Goal: Use online tool/utility: Utilize a website feature to perform a specific function

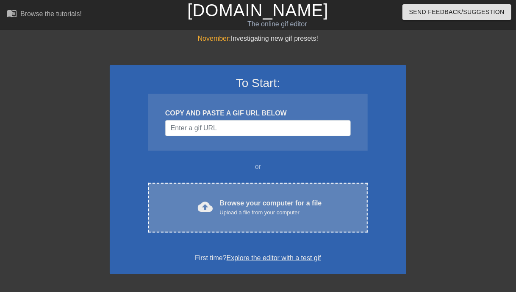
click at [247, 214] on div "Upload a file from your computer" at bounding box center [271, 212] width 102 height 8
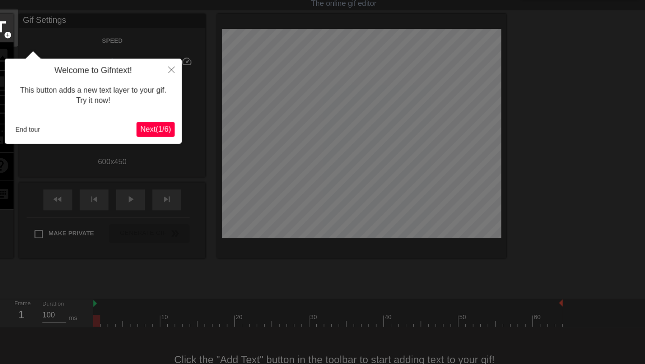
scroll to position [13, 0]
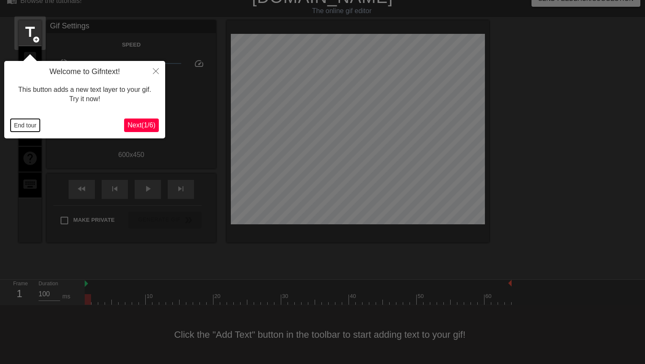
click at [17, 126] on button "End tour" at bounding box center [25, 125] width 29 height 13
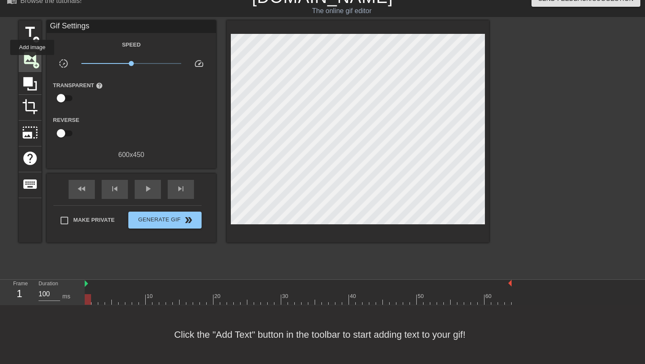
click at [33, 62] on span "add_circle" at bounding box center [36, 65] width 7 height 7
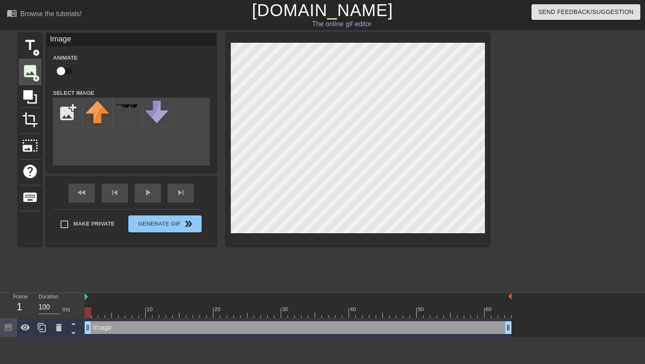
scroll to position [0, 0]
click at [67, 117] on input "file" at bounding box center [67, 112] width 29 height 29
click at [93, 116] on img at bounding box center [98, 113] width 24 height 24
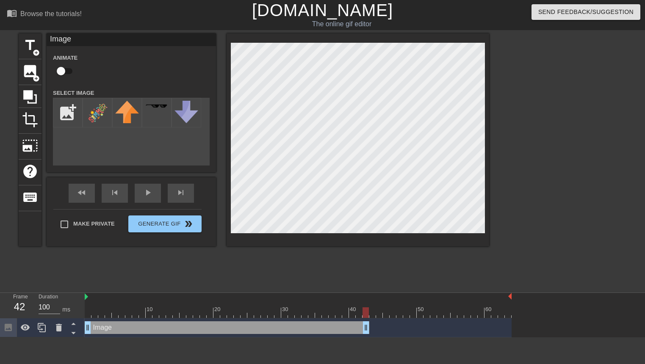
drag, startPoint x: 508, startPoint y: 324, endPoint x: 367, endPoint y: 337, distance: 141.3
click at [367, 291] on div "Image drag_handle drag_handle" at bounding box center [298, 328] width 427 height 19
click at [37, 291] on icon at bounding box center [42, 328] width 10 height 10
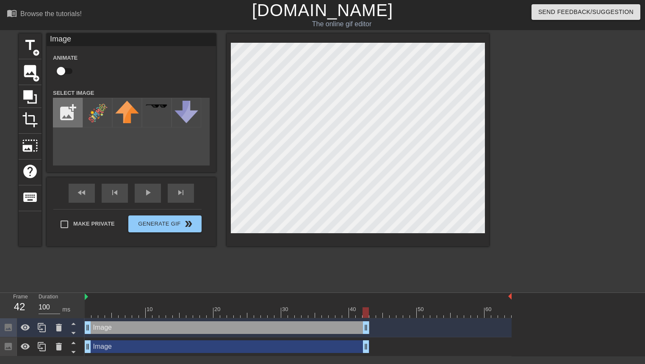
click at [79, 109] on input "file" at bounding box center [67, 112] width 29 height 29
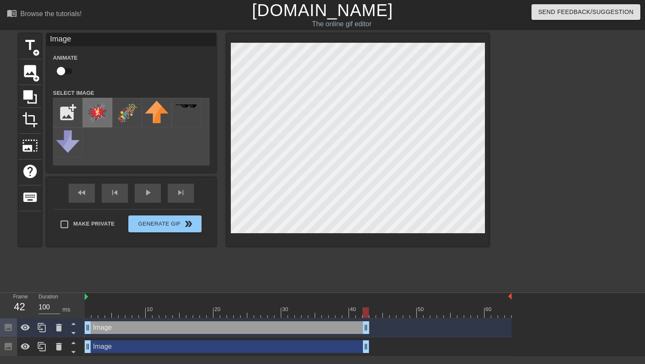
click at [93, 116] on img at bounding box center [98, 113] width 24 height 24
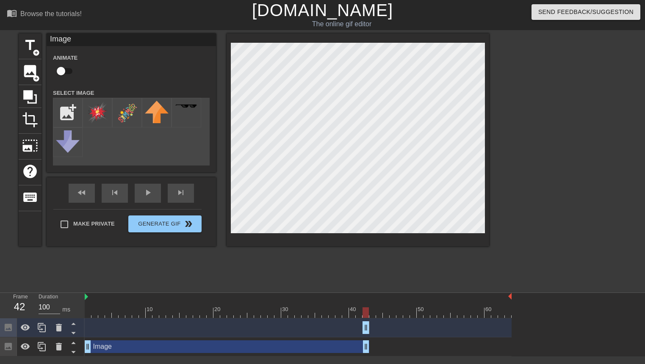
drag, startPoint x: 88, startPoint y: 330, endPoint x: 365, endPoint y: 334, distance: 277.6
click at [365, 291] on div "Image drag_handle drag_handle" at bounding box center [298, 328] width 427 height 19
click at [38, 291] on icon at bounding box center [42, 327] width 8 height 9
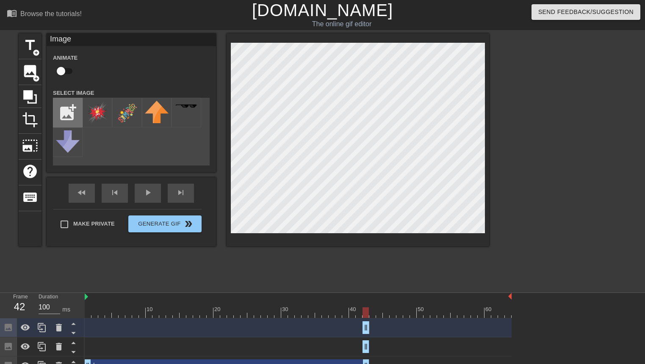
click at [66, 117] on input "file" at bounding box center [67, 112] width 29 height 29
type input "C:\fakepath\3.png"
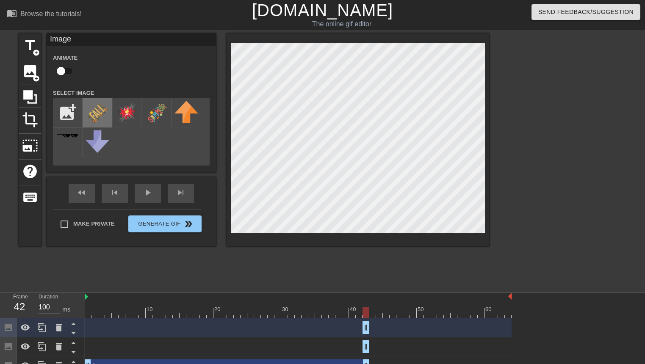
click at [92, 113] on img at bounding box center [98, 113] width 24 height 24
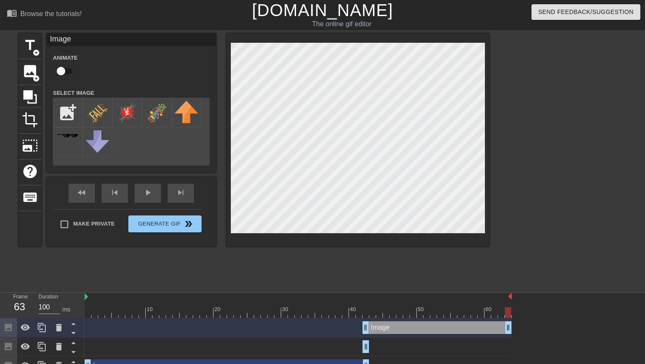
drag, startPoint x: 366, startPoint y: 326, endPoint x: 515, endPoint y: 331, distance: 148.8
click at [515, 291] on div "Image drag_handle drag_handle Image drag_handle drag_handle Image drag_handle d…" at bounding box center [365, 347] width 561 height 57
drag, startPoint x: 365, startPoint y: 328, endPoint x: 371, endPoint y: 329, distance: 6.1
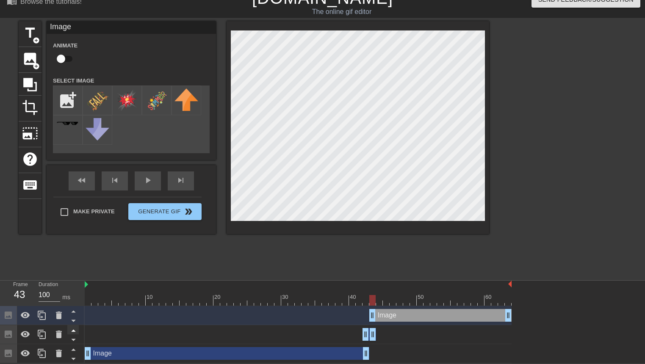
click at [73, 291] on icon at bounding box center [73, 331] width 4 height 2
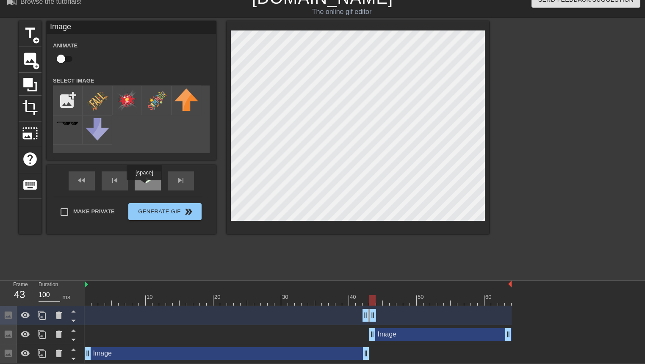
click at [145, 186] on div "play_arrow" at bounding box center [148, 181] width 26 height 19
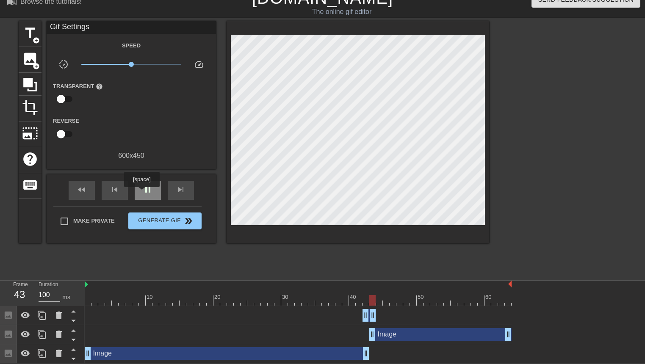
click at [143, 193] on span "pause" at bounding box center [148, 190] width 10 height 10
drag, startPoint x: 365, startPoint y: 355, endPoint x: 360, endPoint y: 355, distance: 5.1
drag, startPoint x: 373, startPoint y: 335, endPoint x: 378, endPoint y: 335, distance: 5.5
click at [152, 193] on span "play_arrow" at bounding box center [148, 190] width 10 height 10
click at [59, 291] on icon at bounding box center [59, 316] width 6 height 8
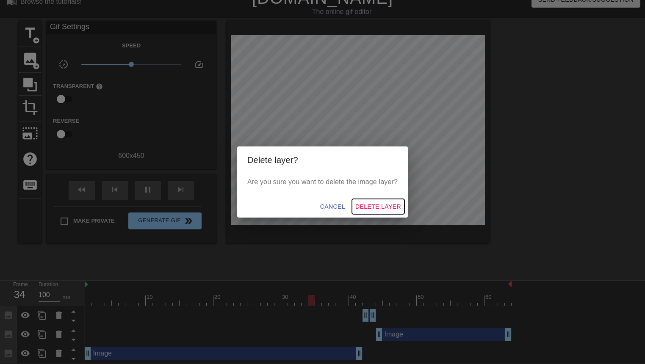
click at [370, 209] on span "Delete Layer" at bounding box center [379, 207] width 46 height 11
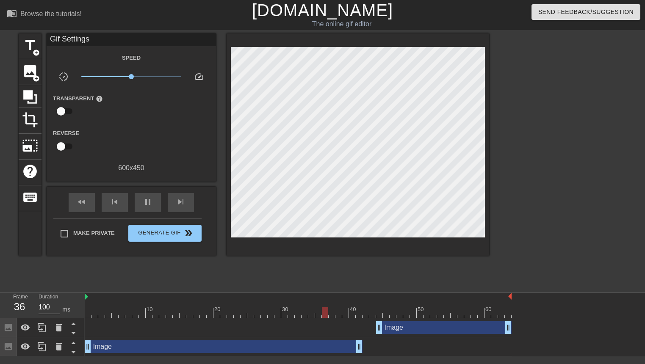
scroll to position [0, 0]
drag, startPoint x: 379, startPoint y: 331, endPoint x: 373, endPoint y: 331, distance: 5.5
drag, startPoint x: 356, startPoint y: 348, endPoint x: 362, endPoint y: 348, distance: 5.9
click at [283, 291] on div at bounding box center [298, 313] width 427 height 11
click at [151, 207] on span "play_arrow" at bounding box center [148, 202] width 10 height 10
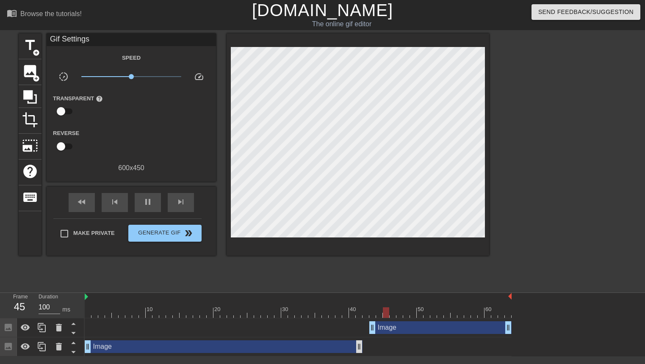
drag, startPoint x: 366, startPoint y: 347, endPoint x: 360, endPoint y: 346, distance: 6.4
drag, startPoint x: 372, startPoint y: 325, endPoint x: 366, endPoint y: 325, distance: 6.4
click at [144, 206] on span "pause" at bounding box center [148, 202] width 10 height 10
click at [357, 291] on div at bounding box center [298, 313] width 427 height 11
click at [350, 291] on div at bounding box center [298, 313] width 427 height 11
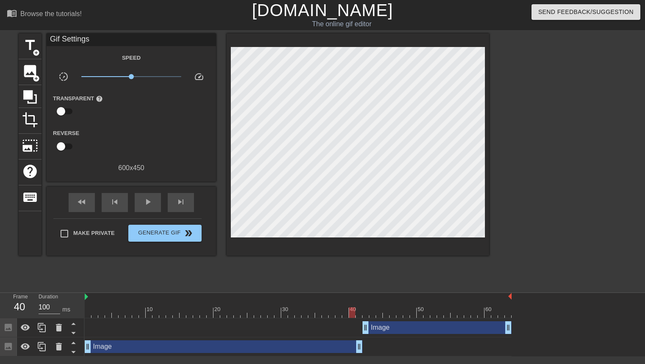
click at [358, 291] on div at bounding box center [298, 313] width 427 height 11
click at [364, 291] on div at bounding box center [298, 313] width 427 height 11
click at [357, 291] on div at bounding box center [298, 313] width 427 height 11
click at [365, 291] on div at bounding box center [298, 313] width 427 height 11
click at [516, 275] on div at bounding box center [563, 160] width 127 height 254
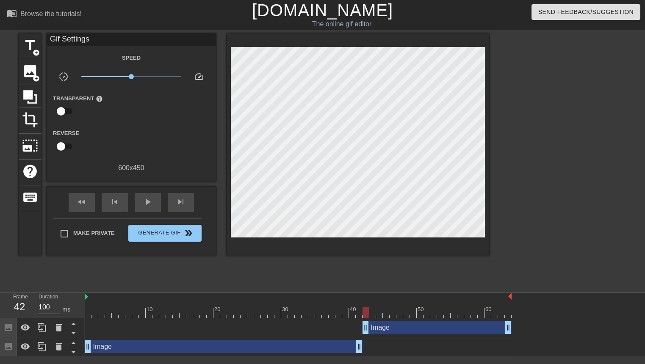
click at [150, 214] on div "fast_rewind skip_previous play_arrow skip_next" at bounding box center [131, 203] width 138 height 32
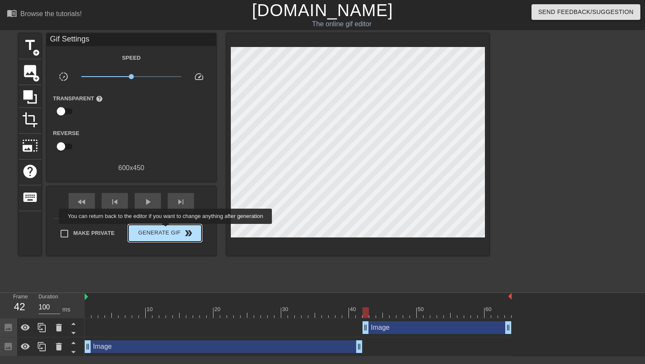
click at [171, 230] on span "Generate Gif double_arrow" at bounding box center [165, 233] width 67 height 10
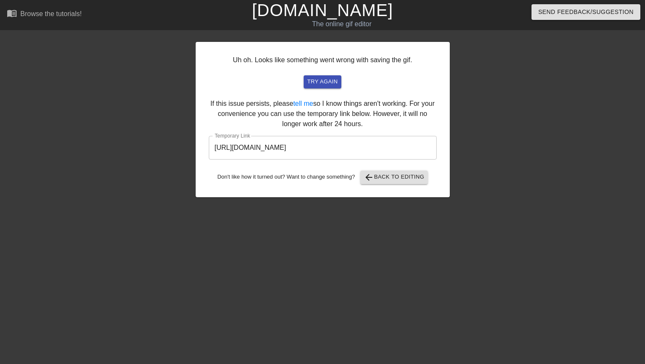
click at [279, 145] on input "[URL][DOMAIN_NAME]" at bounding box center [323, 148] width 228 height 24
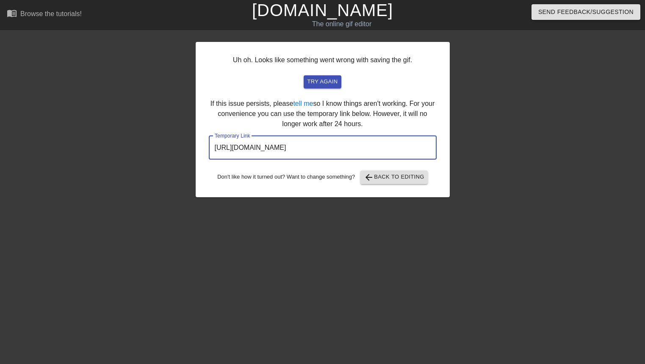
click at [279, 145] on input "[URL][DOMAIN_NAME]" at bounding box center [323, 148] width 228 height 24
